Goal: Navigation & Orientation: Find specific page/section

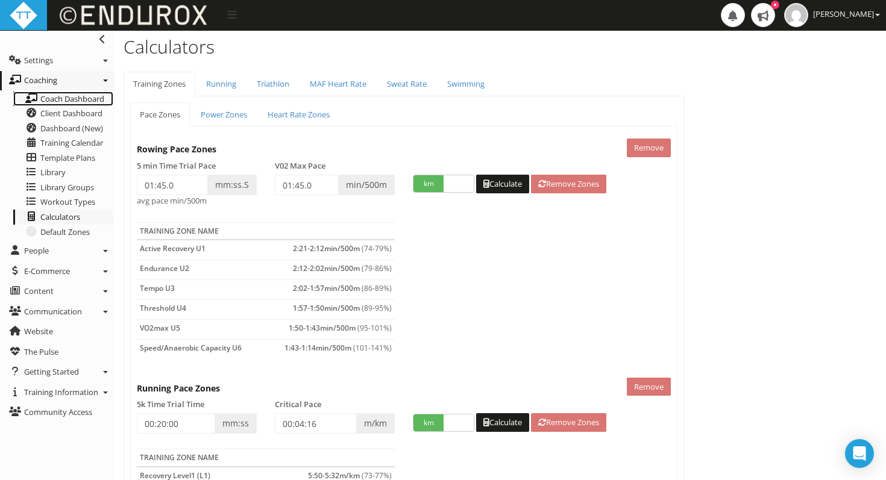
click at [72, 101] on span "Coach Dashboard" at bounding box center [72, 98] width 64 height 11
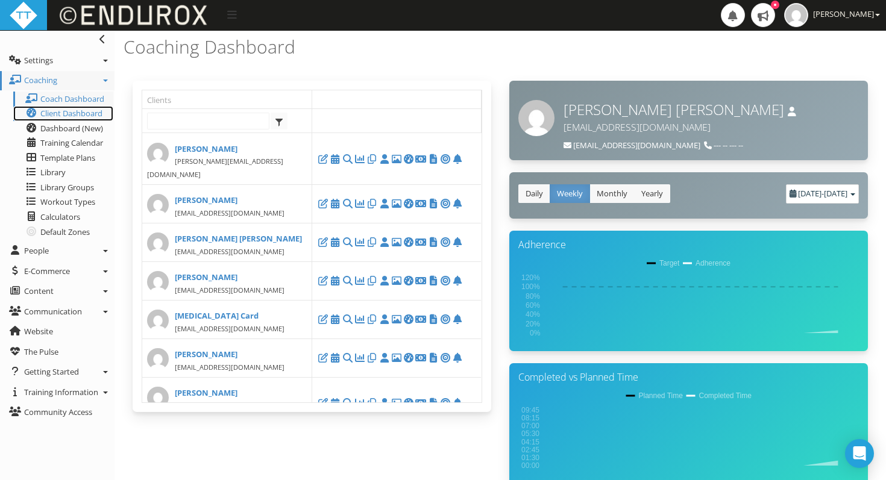
click at [52, 112] on span "Client Dashboard" at bounding box center [71, 113] width 62 height 11
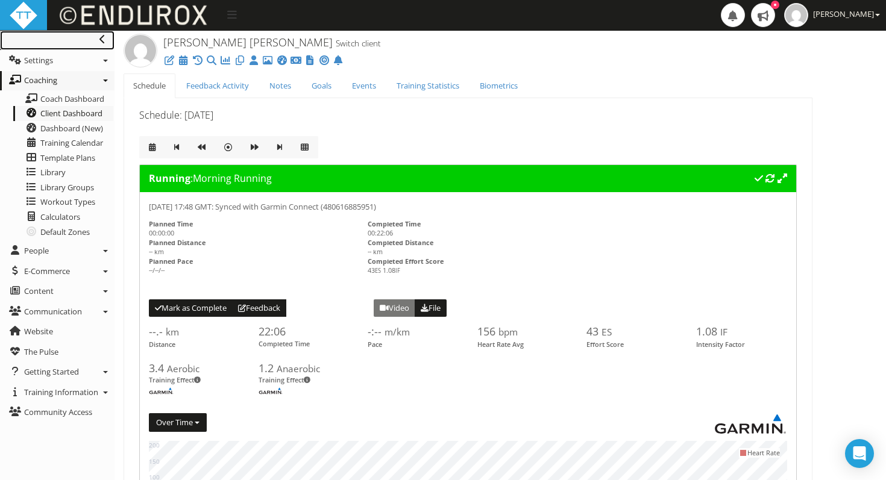
click at [99, 38] on icon at bounding box center [102, 39] width 6 height 10
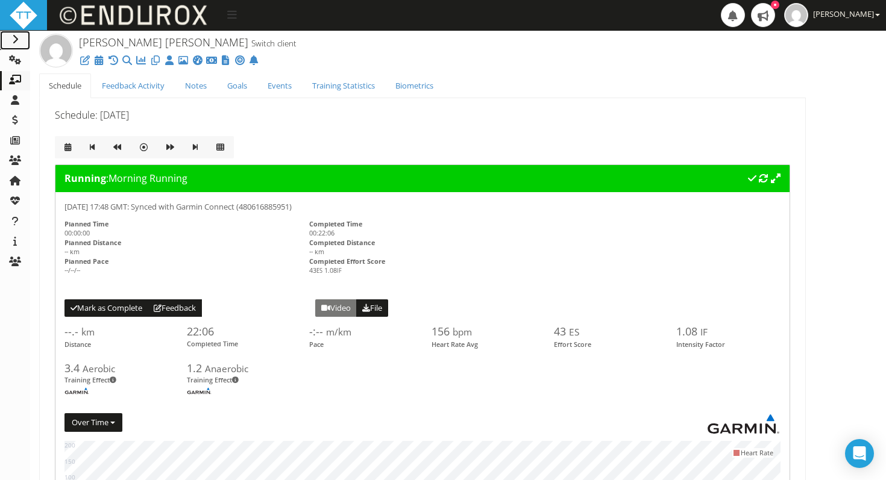
click at [16, 39] on icon at bounding box center [15, 39] width 12 height 10
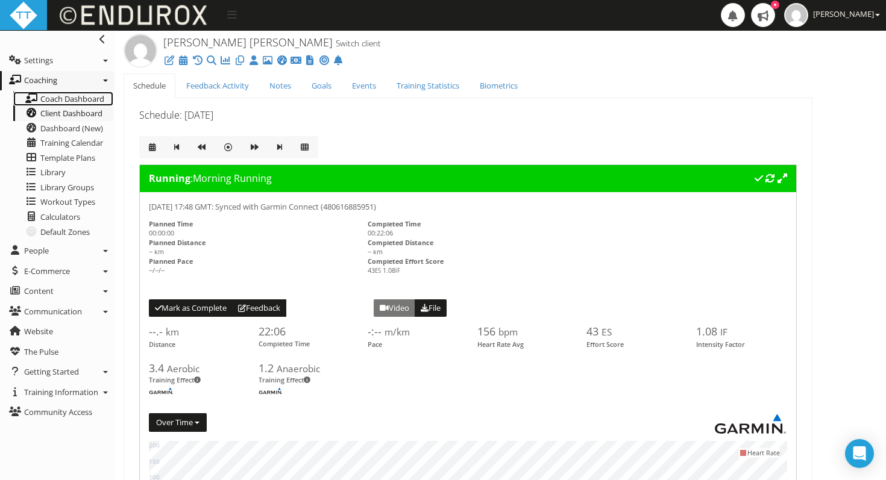
click at [60, 97] on span "Coach Dashboard" at bounding box center [72, 98] width 64 height 11
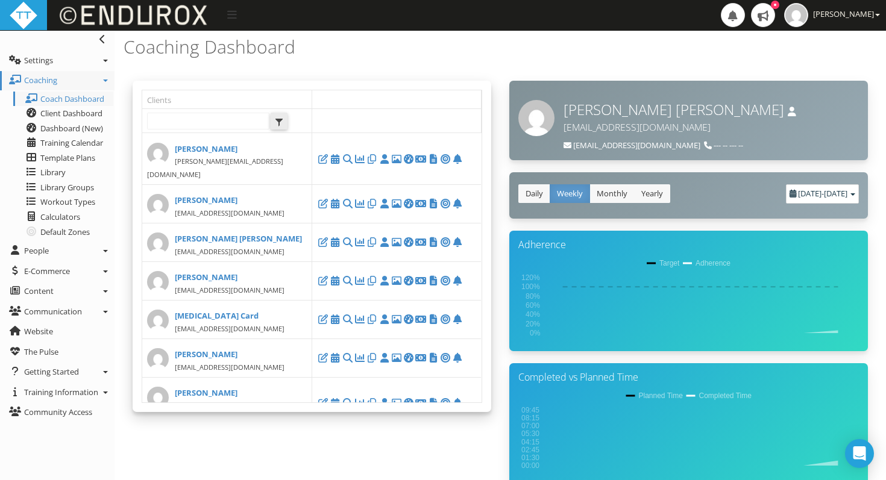
click at [279, 122] on span "select" at bounding box center [279, 123] width 10 height 10
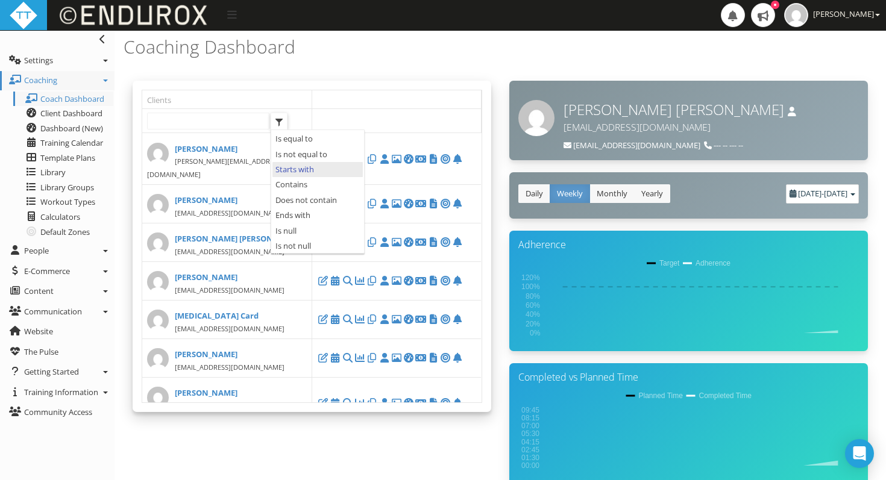
click at [279, 122] on span "select" at bounding box center [279, 123] width 10 height 10
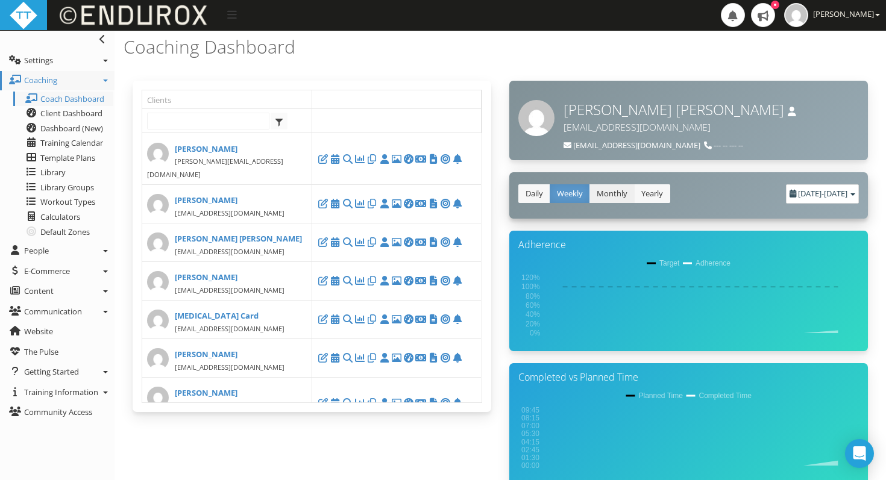
click at [608, 184] on link "Monthly" at bounding box center [612, 193] width 45 height 19
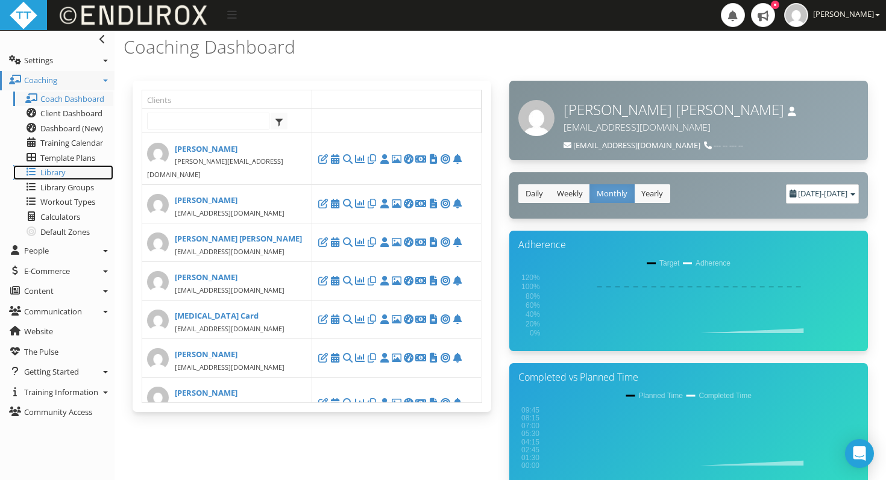
click at [62, 179] on link "Library" at bounding box center [63, 172] width 100 height 15
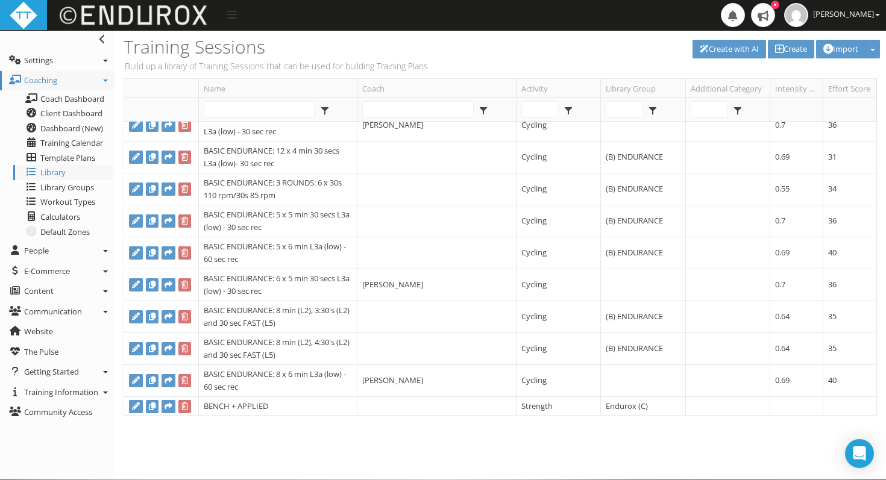
scroll to position [449, 0]
